Goal: Transaction & Acquisition: Purchase product/service

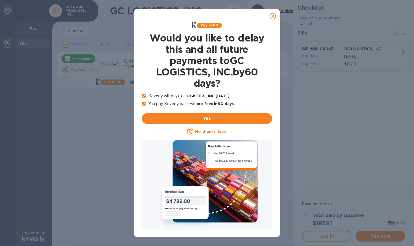
click at [271, 16] on icon at bounding box center [272, 16] width 6 height 6
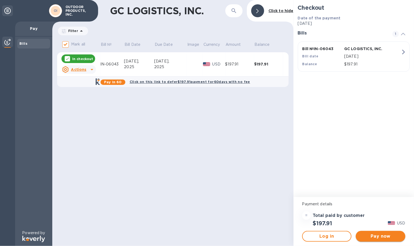
click at [375, 236] on span "Pay now" at bounding box center [380, 236] width 41 height 6
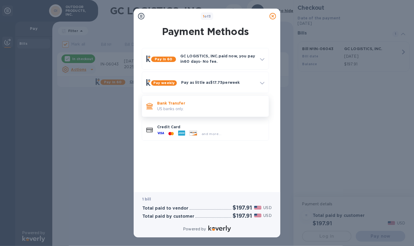
click at [205, 103] on p "Bank Transfer" at bounding box center [210, 102] width 107 height 5
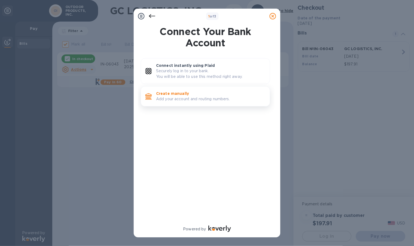
click at [208, 98] on p "Add your account and routing numbers." at bounding box center [210, 99] width 109 height 6
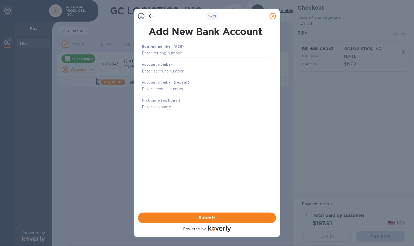
click at [206, 56] on input "text" at bounding box center [205, 53] width 127 height 8
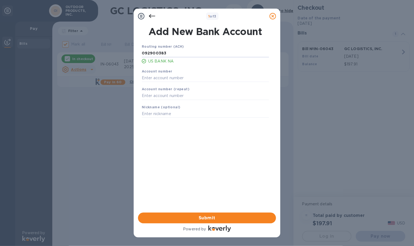
type input "092900383"
type input "150091603137"
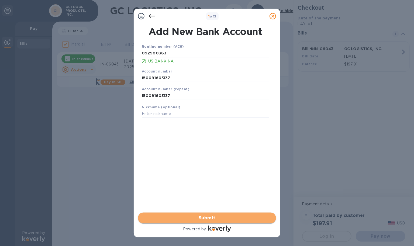
click at [202, 216] on span "Submit" at bounding box center [206, 218] width 129 height 6
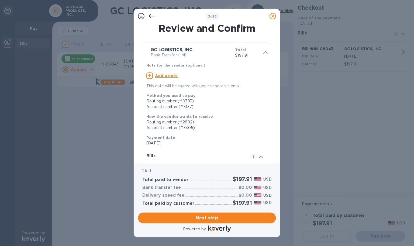
click at [168, 74] on u "Add a note" at bounding box center [166, 76] width 23 height 4
click at [174, 77] on textarea at bounding box center [202, 76] width 113 height 5
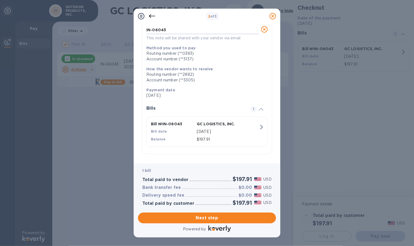
scroll to position [47, 0]
type textarea "IN-06043"
click at [208, 218] on span "Next step" at bounding box center [206, 218] width 129 height 6
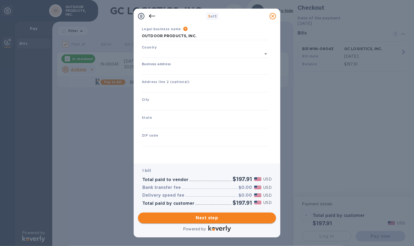
type input "[GEOGRAPHIC_DATA]"
click at [182, 70] on input "Business address" at bounding box center [205, 71] width 127 height 8
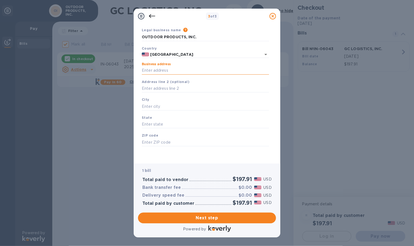
type input "[STREET_ADDRESS]"
click at [188, 106] on input "text" at bounding box center [205, 106] width 127 height 8
type input "Auburn"
type input "WA"
type input "98001"
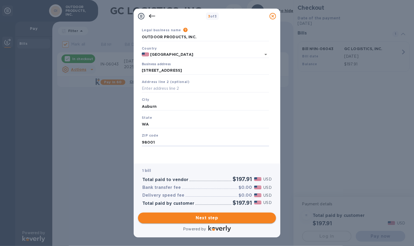
click at [201, 217] on span "Next step" at bounding box center [206, 218] width 129 height 6
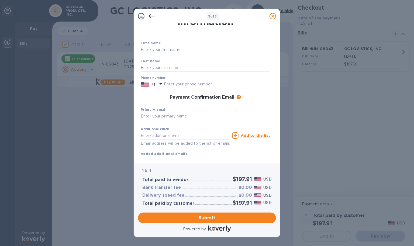
click at [180, 116] on input "text" at bounding box center [205, 116] width 129 height 8
type input "S"
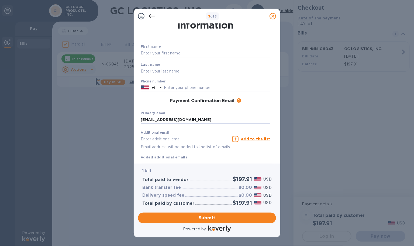
scroll to position [0, 0]
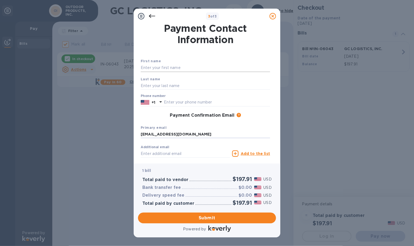
type input "[EMAIL_ADDRESS][DOMAIN_NAME]"
click at [188, 68] on input "text" at bounding box center [205, 68] width 129 height 8
type input "[PERSON_NAME]"
type input "Su"
type input "2069927268"
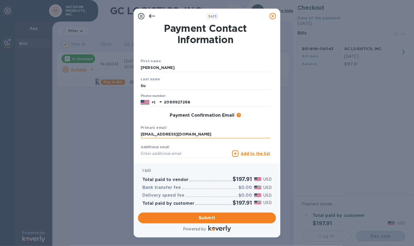
click at [228, 131] on input "[EMAIL_ADDRESS][DOMAIN_NAME]" at bounding box center [205, 134] width 129 height 8
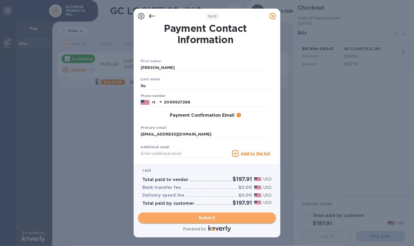
click at [214, 218] on span "Submit" at bounding box center [206, 218] width 129 height 6
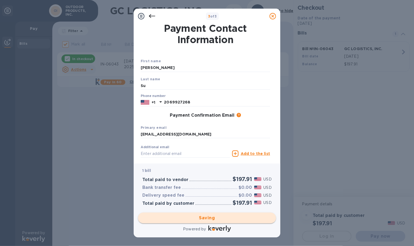
checkbox input "false"
